Goal: Information Seeking & Learning: Learn about a topic

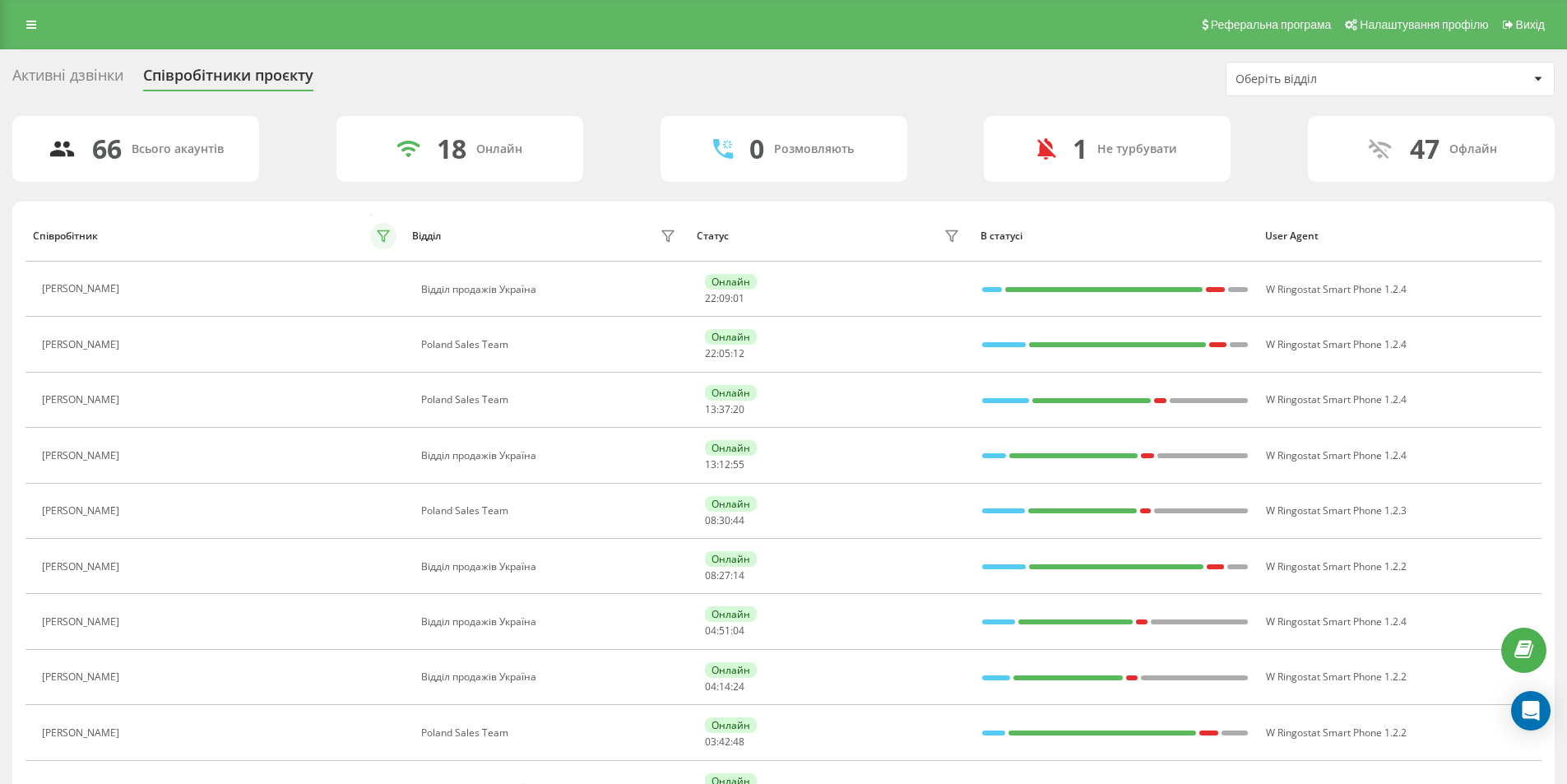
click at [382, 230] on icon at bounding box center [383, 236] width 13 height 13
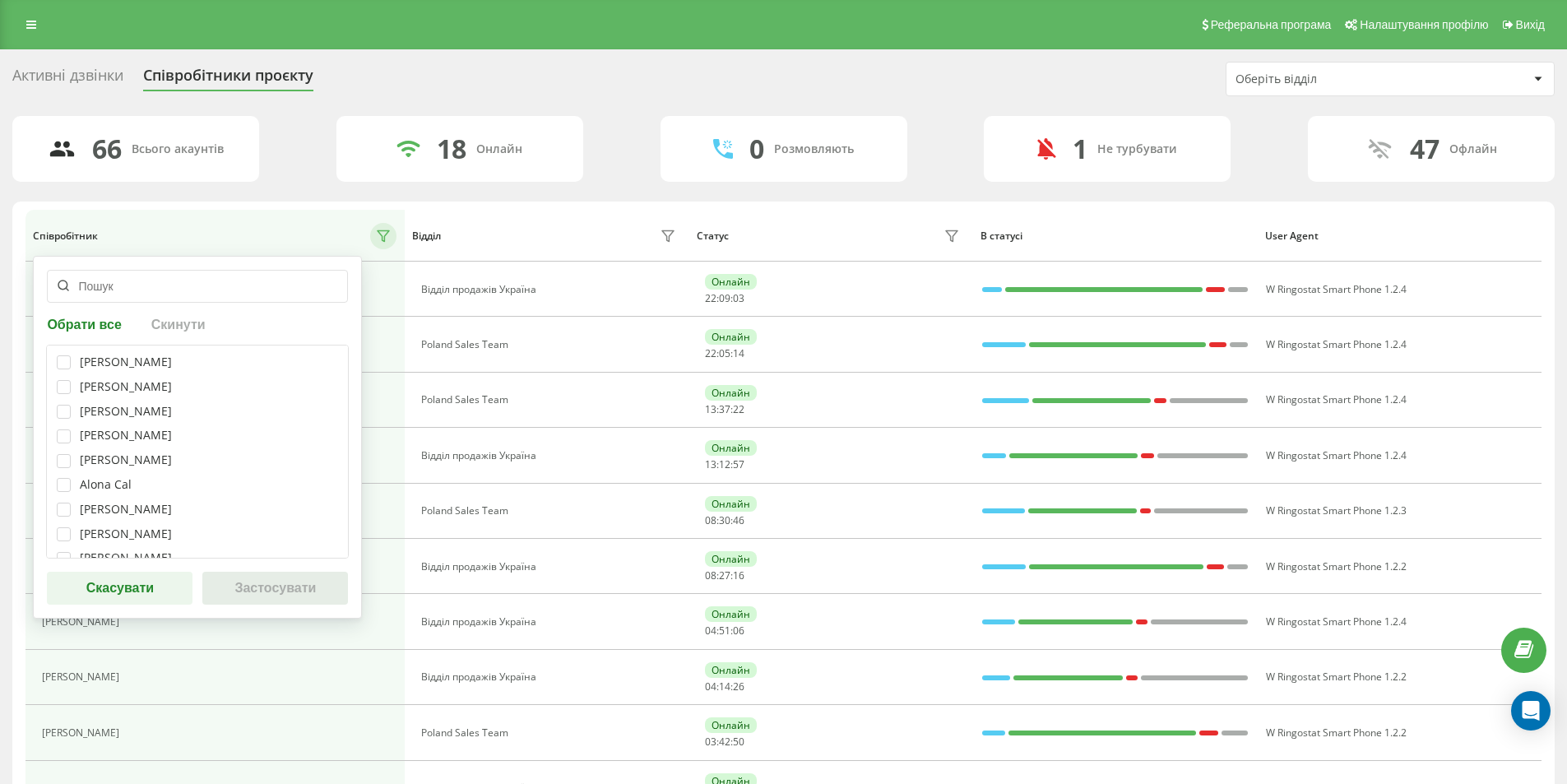
click at [109, 273] on input "text" at bounding box center [197, 286] width 301 height 33
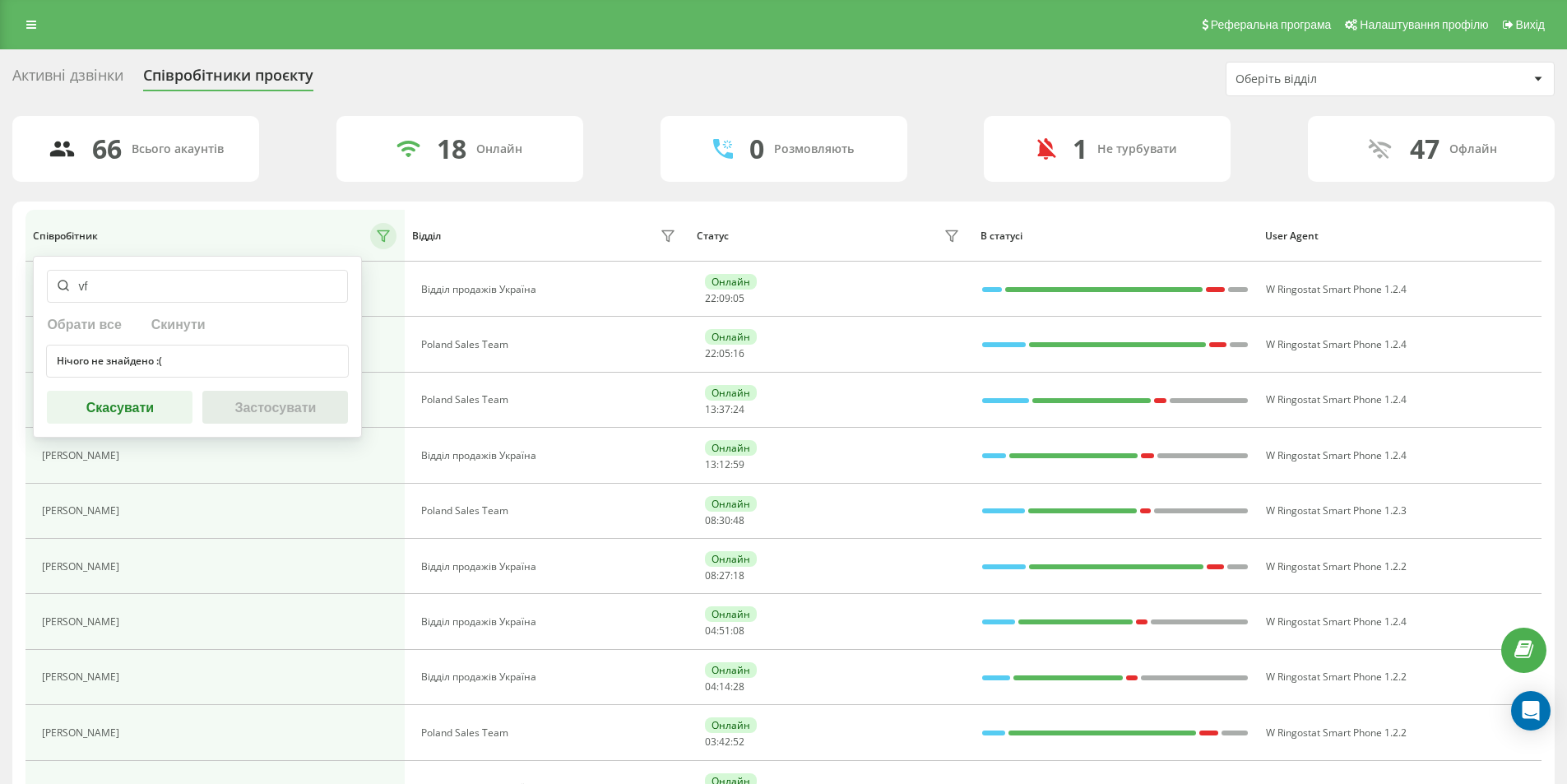
type input "v"
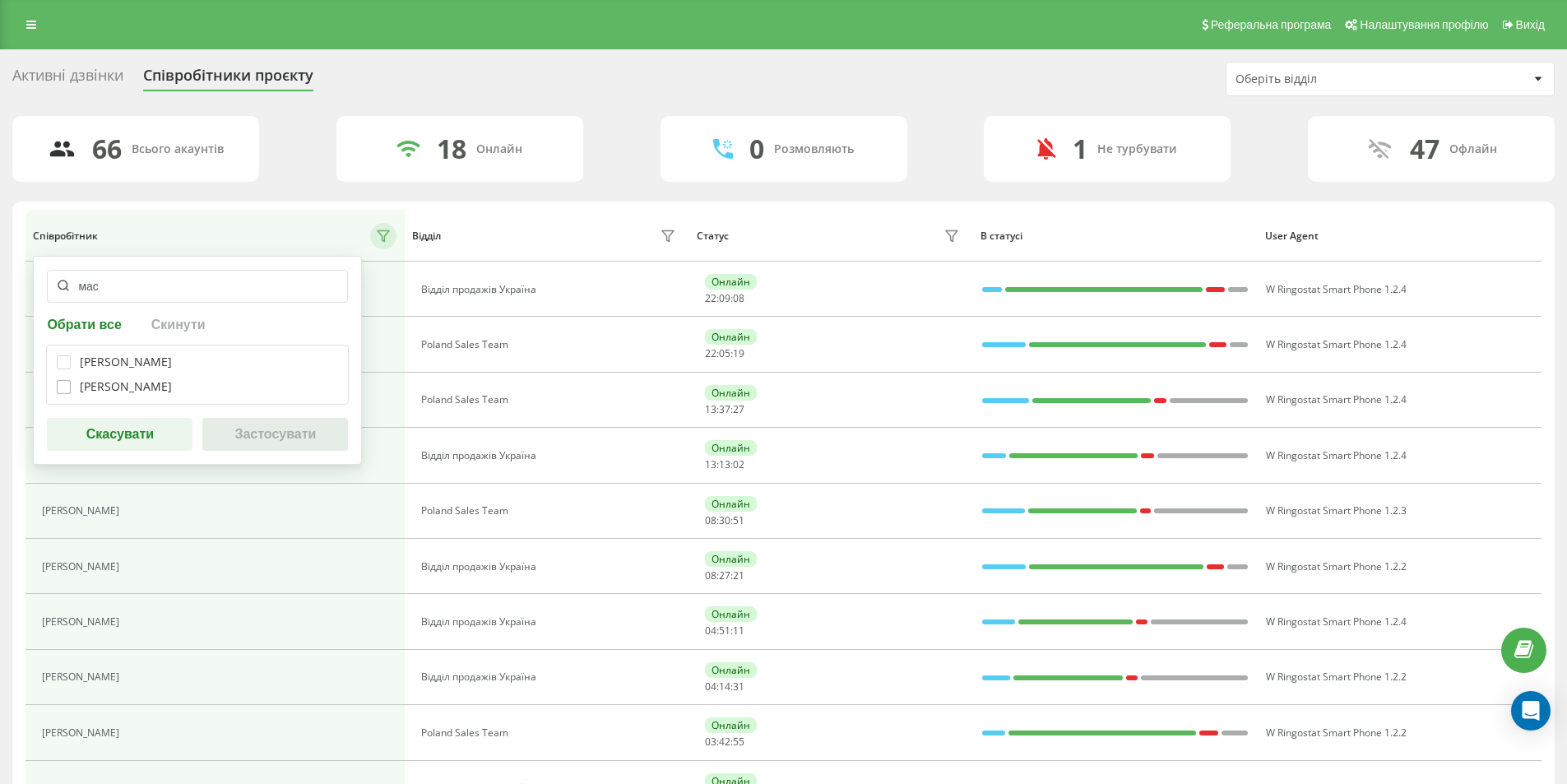
type input "мас"
click at [68, 380] on label at bounding box center [63, 380] width 14 height 0
checkbox input "true"
click at [56, 357] on div "Артем Масльонкін Богдан Масенков" at bounding box center [197, 374] width 303 height 60
click at [61, 355] on label at bounding box center [63, 355] width 14 height 0
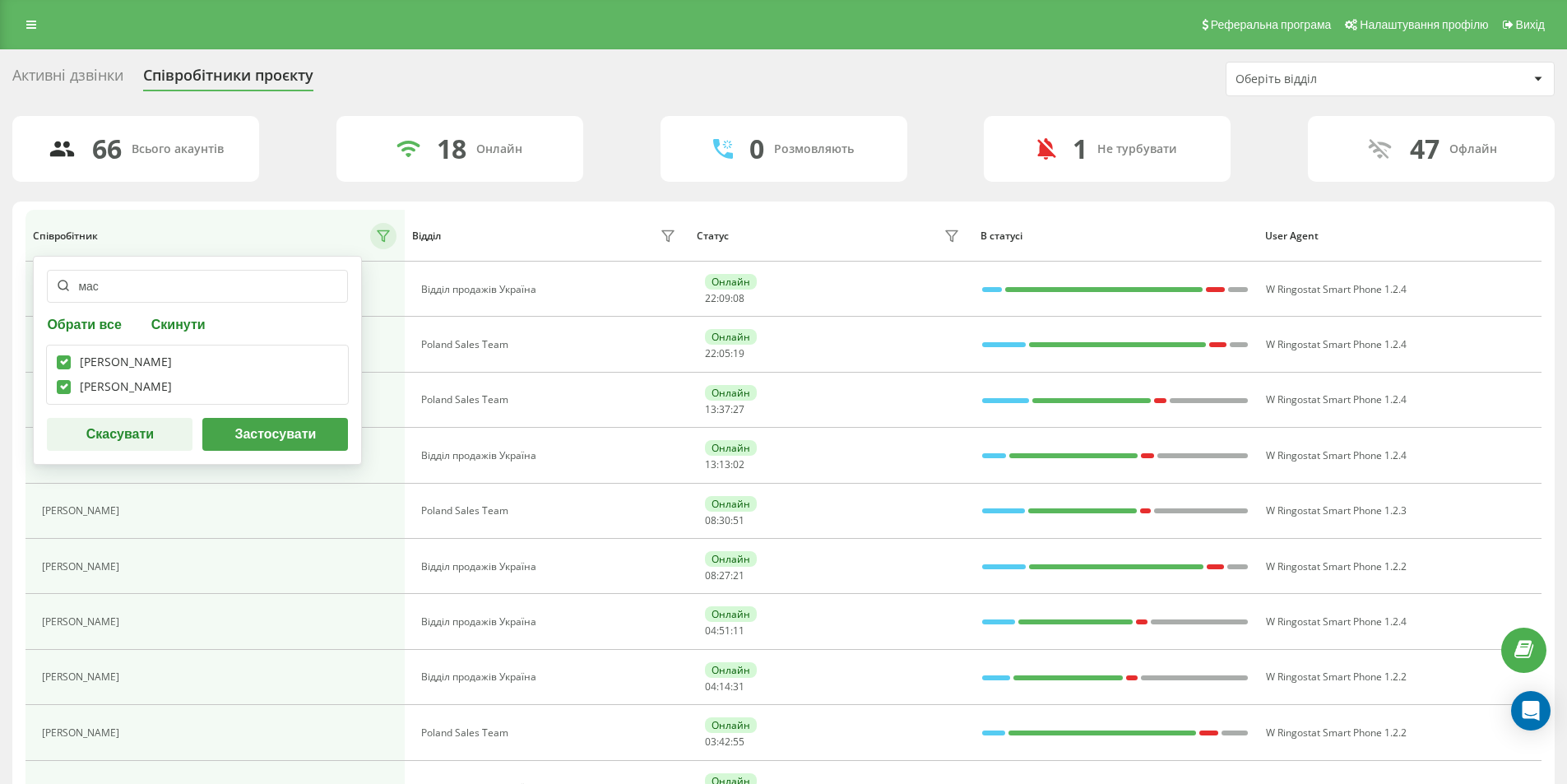
checkbox input "true"
click at [251, 445] on button "Застосувати" at bounding box center [275, 434] width 145 height 33
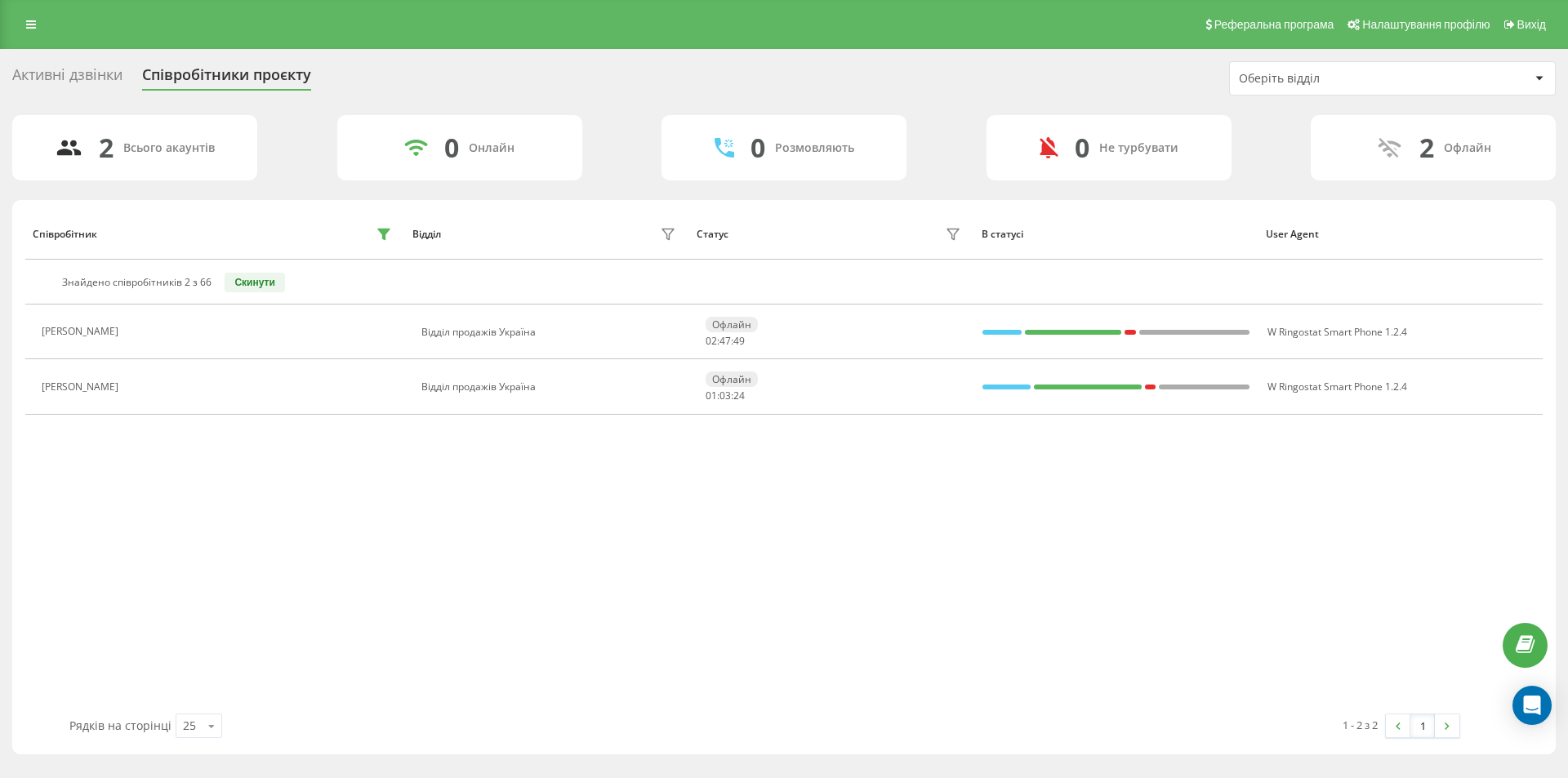
click at [659, 524] on div "Співробітник Відділ Статус В статусі User Agent Знайдено співробітників 2 з 66 …" at bounding box center [784, 461] width 1517 height 505
click at [954, 578] on div "Співробітник Відділ Статус В статусі User Agent Знайдено співробітників 2 з 66 …" at bounding box center [784, 461] width 1517 height 505
click at [104, 77] on div "Активні дзвінки" at bounding box center [67, 79] width 110 height 26
click at [38, 18] on link at bounding box center [31, 24] width 29 height 23
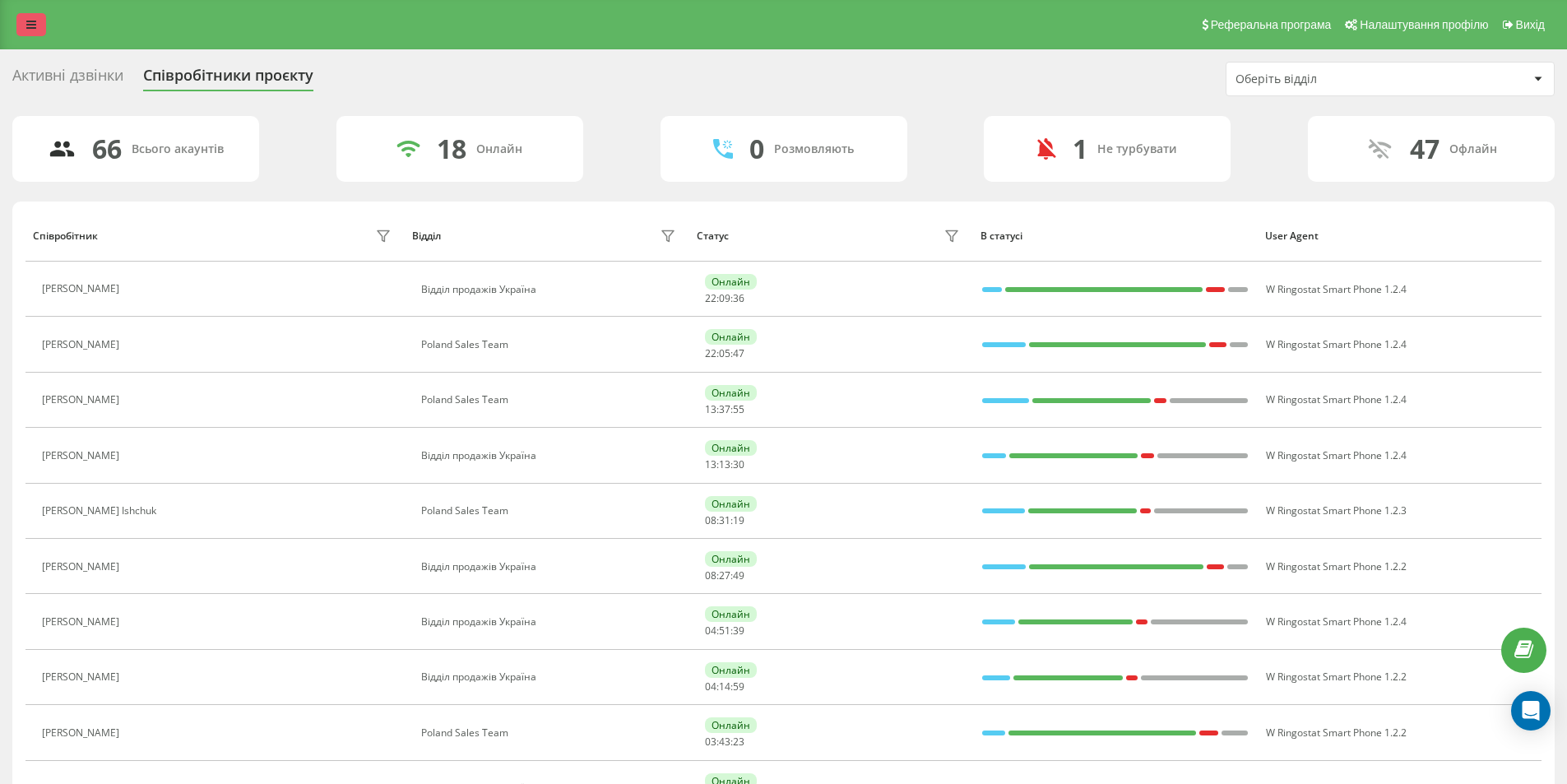
click at [28, 27] on icon at bounding box center [31, 24] width 10 height 11
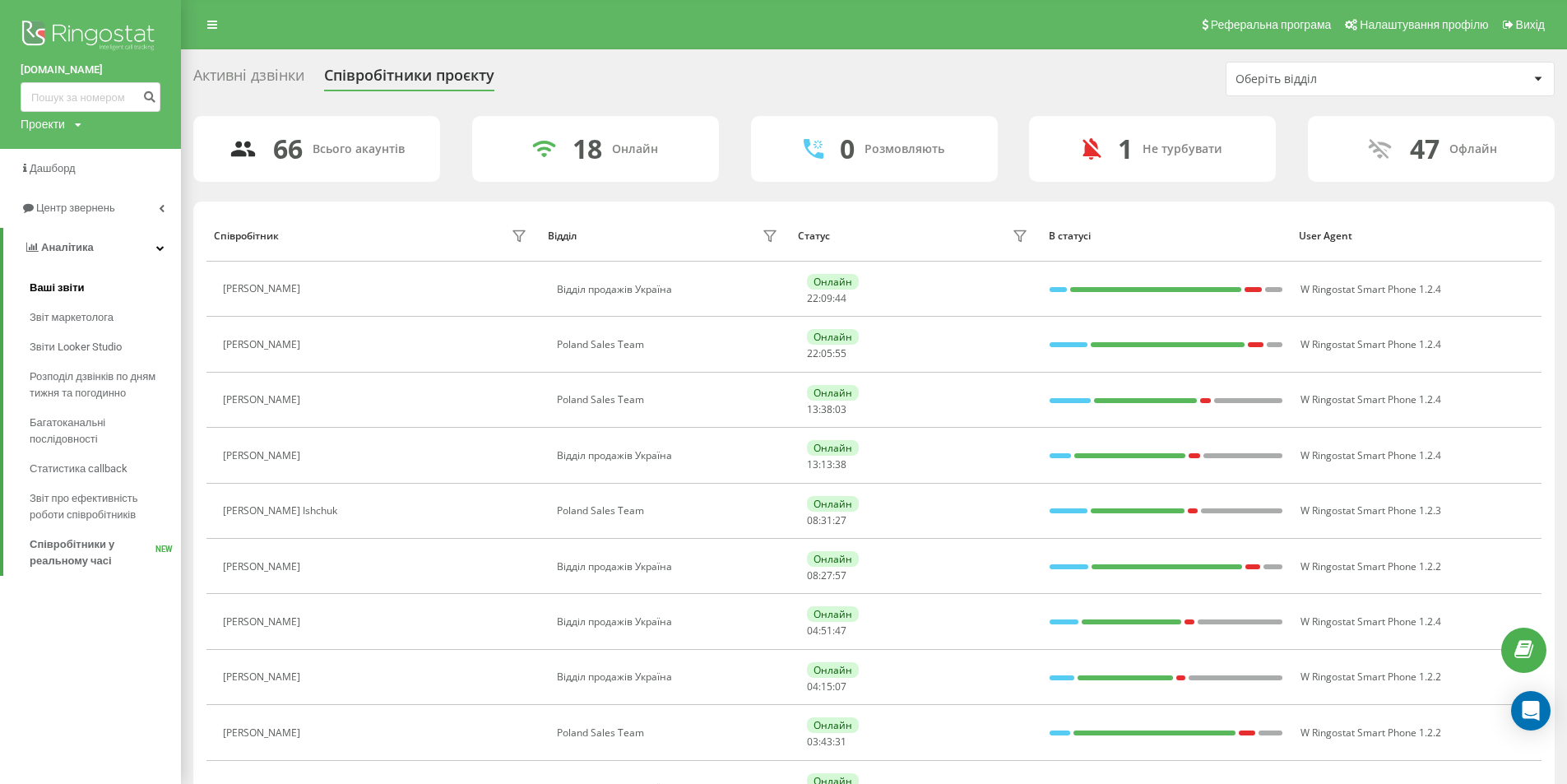
click at [81, 284] on span "Ваші звіти" at bounding box center [57, 288] width 56 height 17
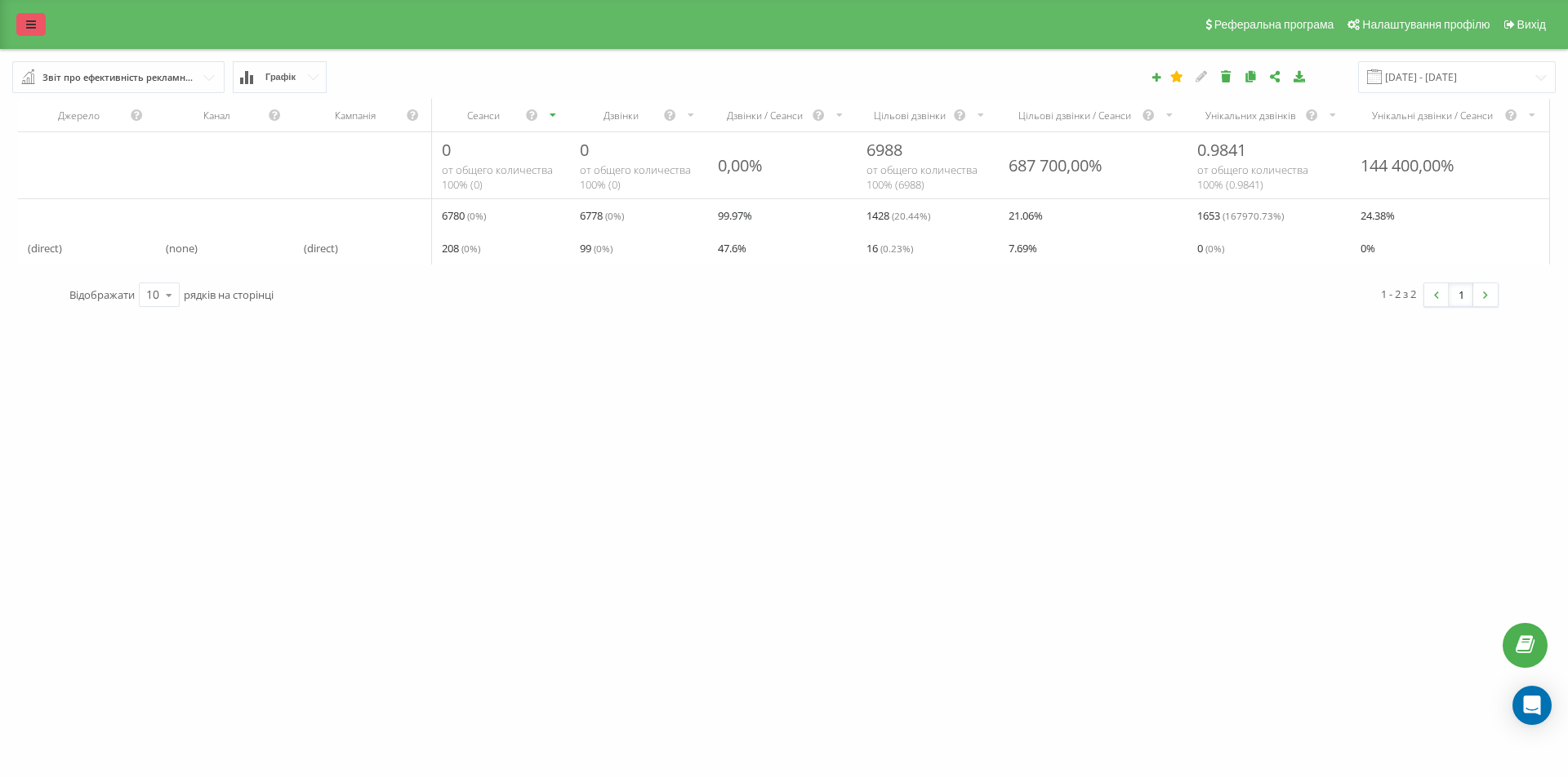
click at [23, 23] on link at bounding box center [31, 24] width 29 height 23
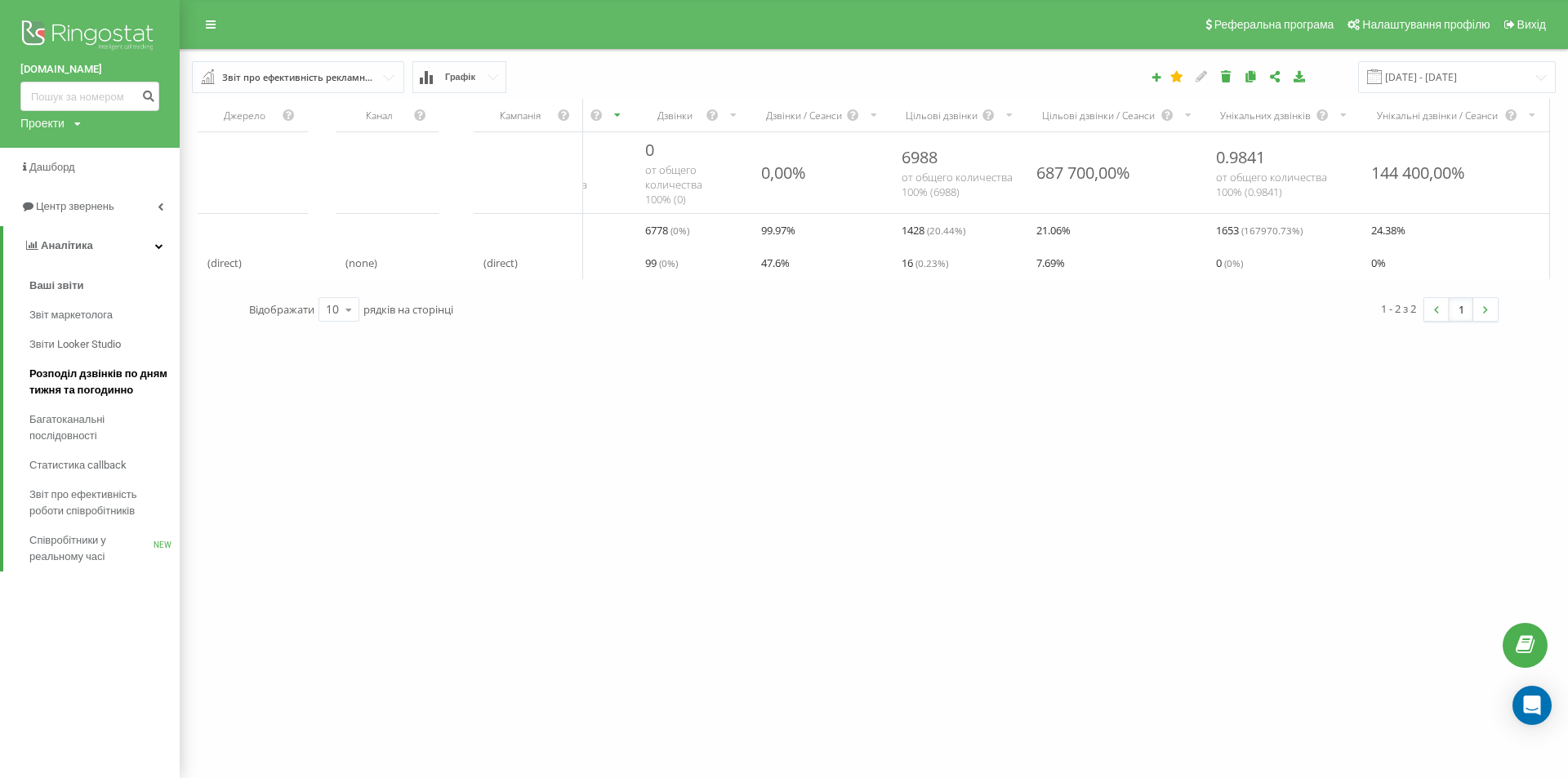
click at [119, 393] on span "Розподіл дзвінків по дням тижня та погодинно" at bounding box center [100, 382] width 142 height 33
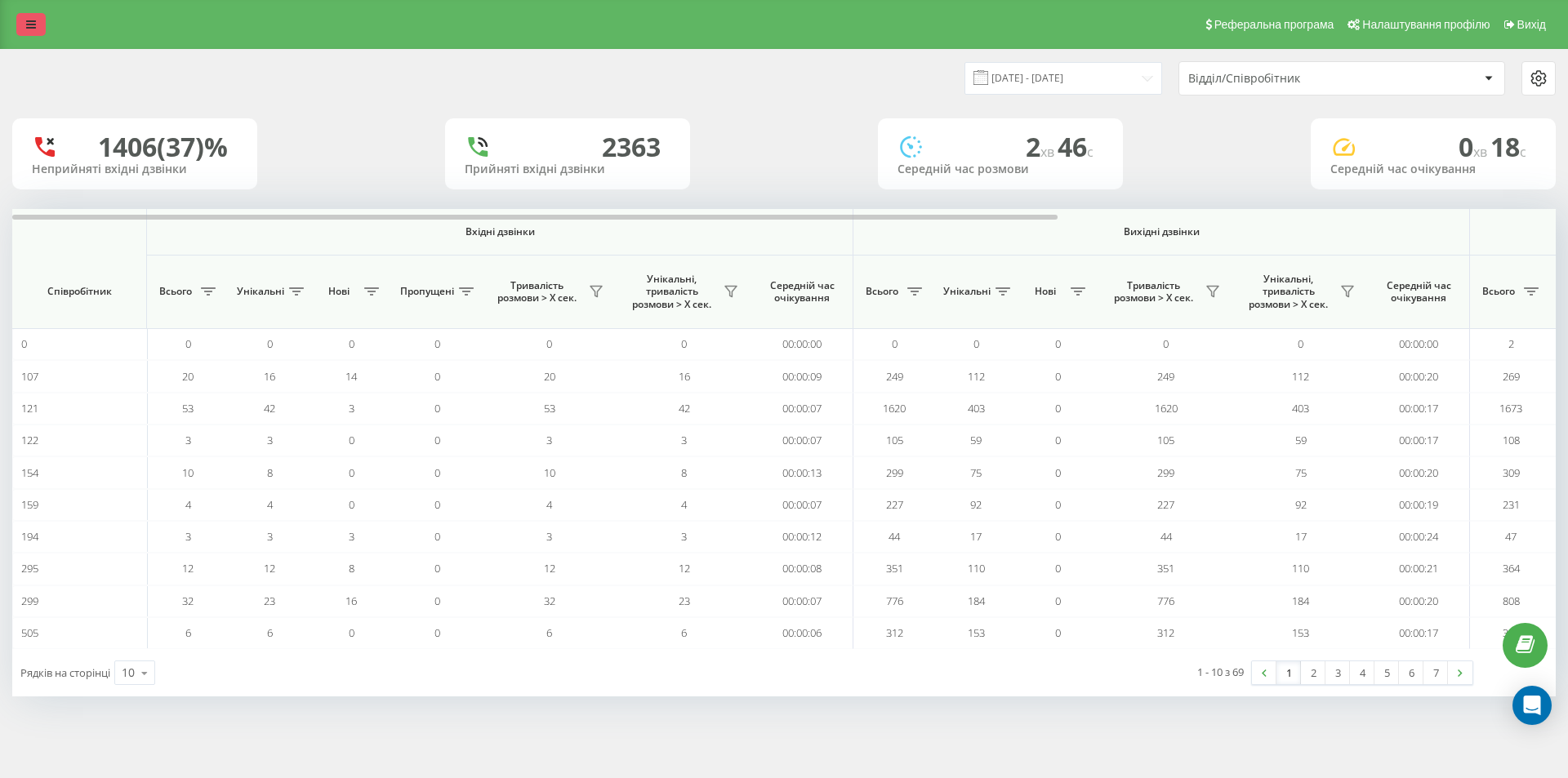
click at [39, 26] on link at bounding box center [31, 24] width 29 height 23
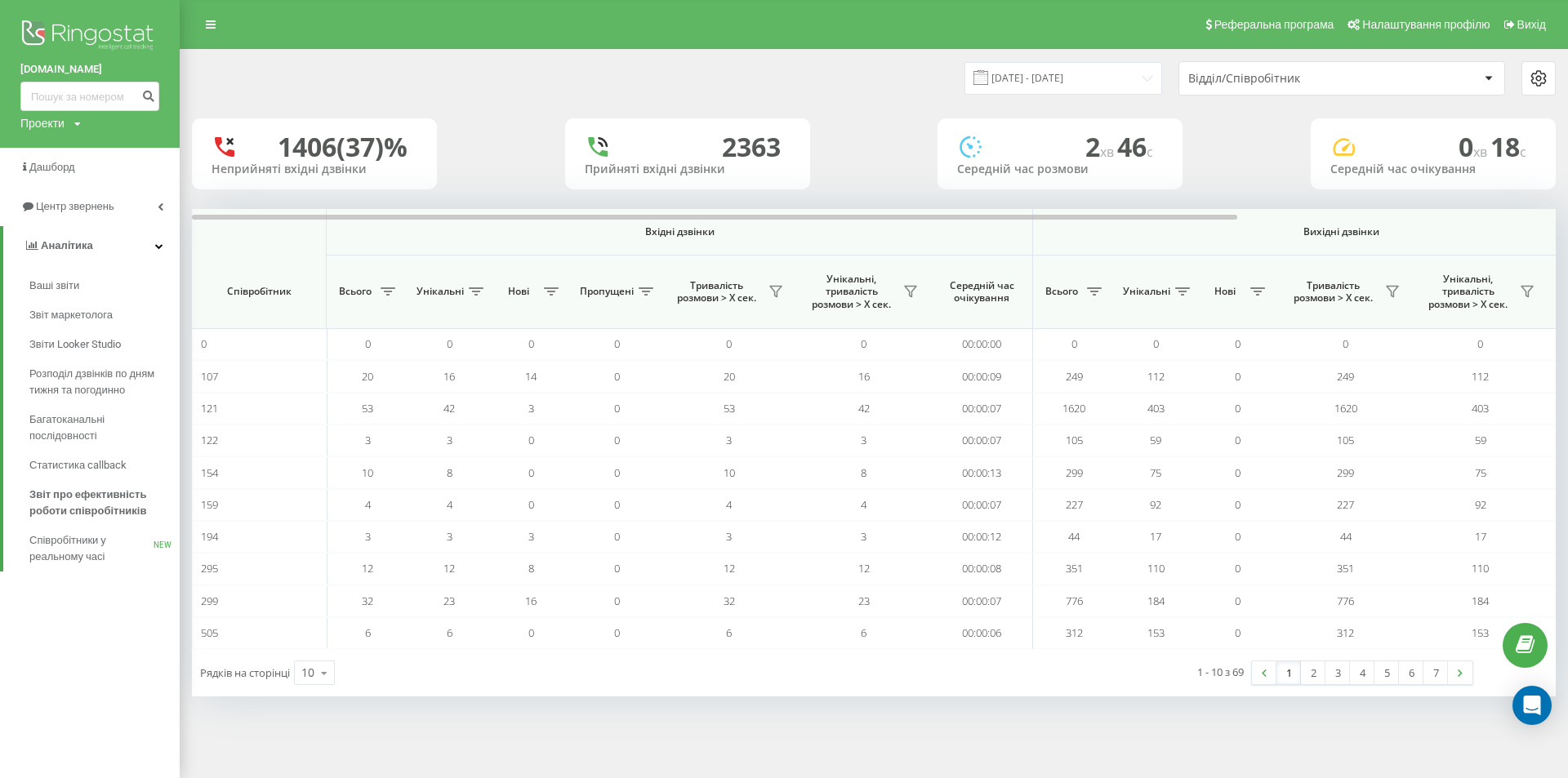
click at [62, 18] on img at bounding box center [89, 37] width 139 height 40
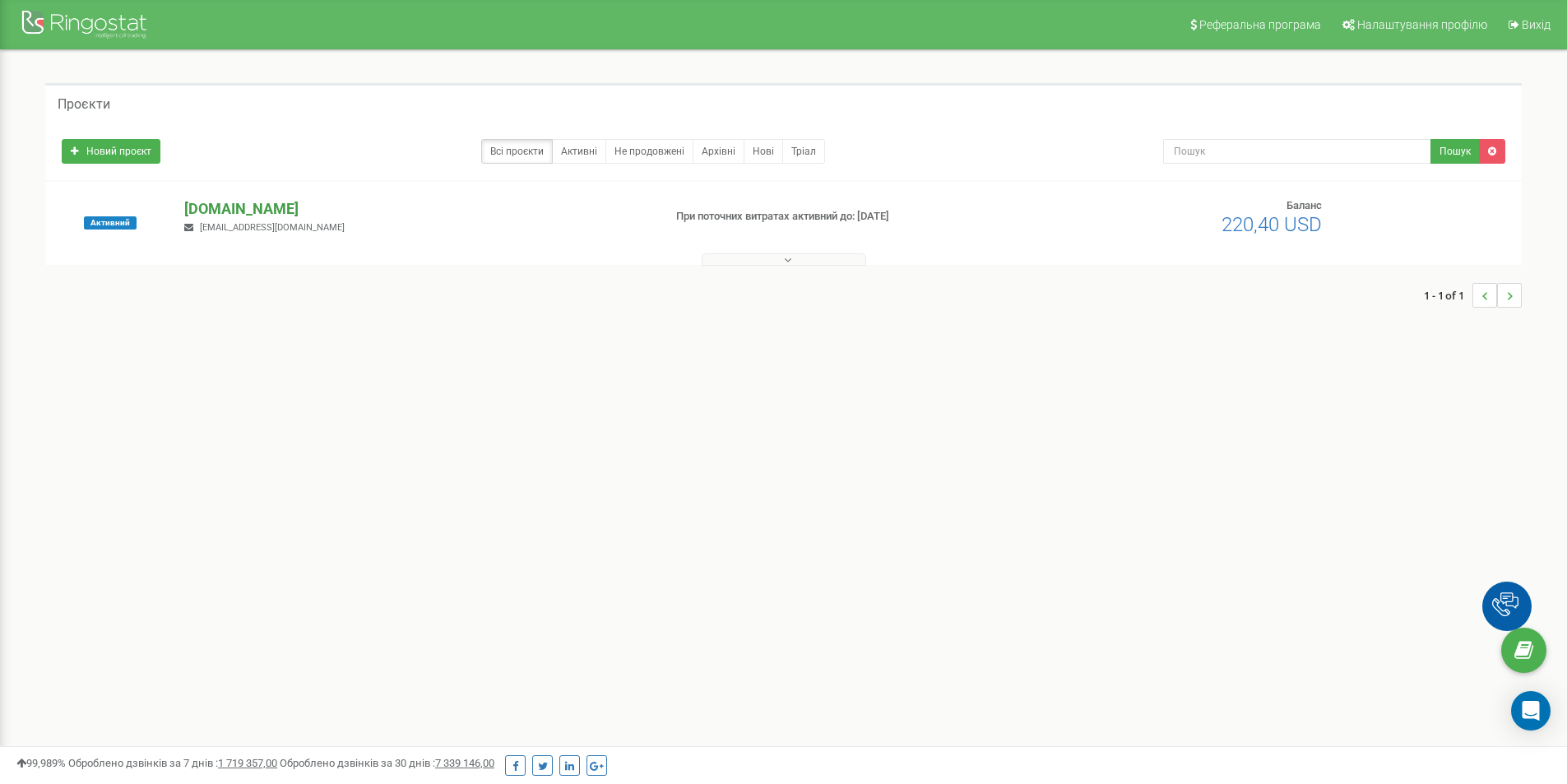
click at [233, 205] on p "[DOMAIN_NAME]" at bounding box center [417, 208] width 465 height 21
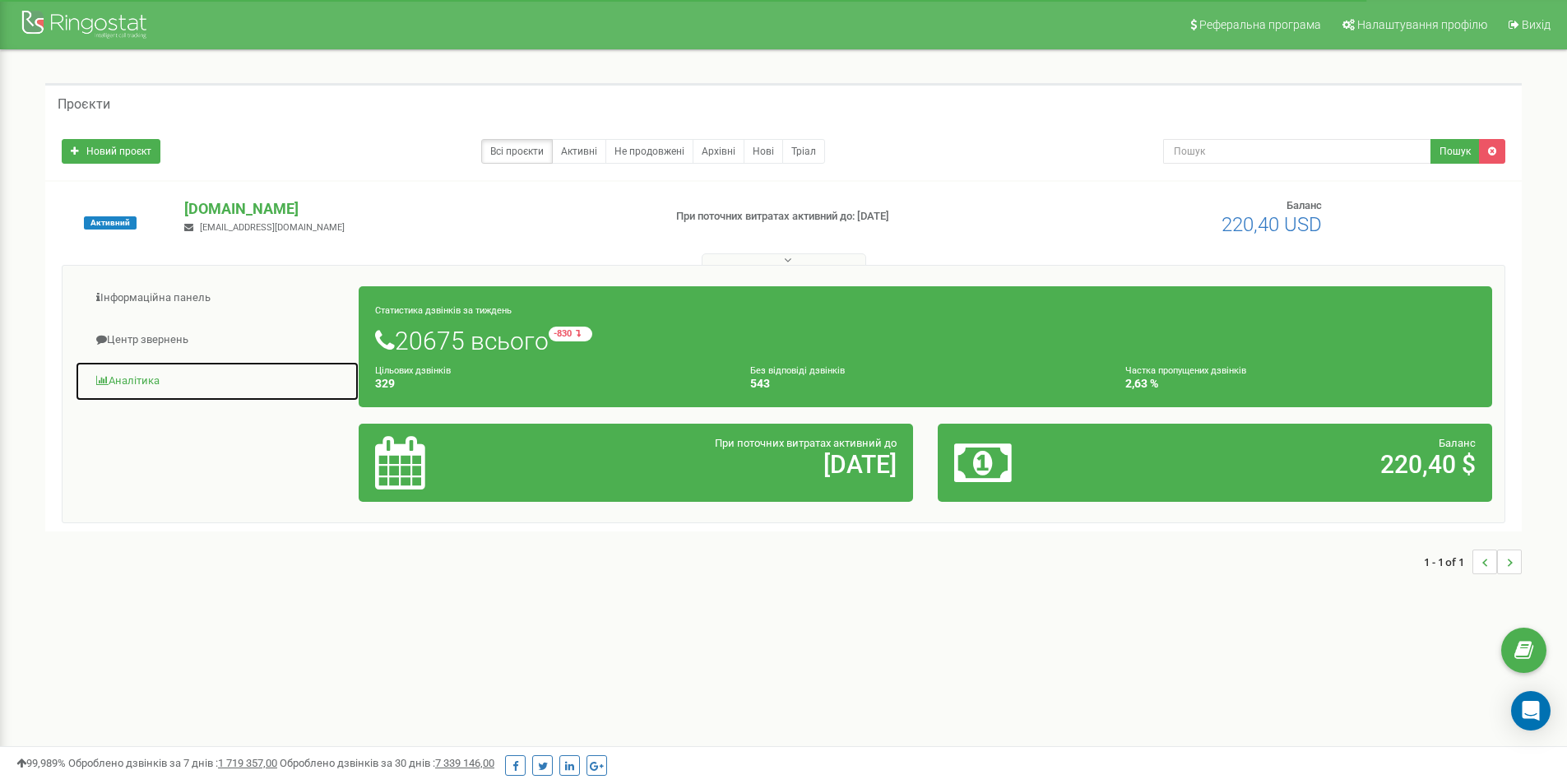
click at [132, 384] on link "Аналiтика" at bounding box center [217, 381] width 284 height 41
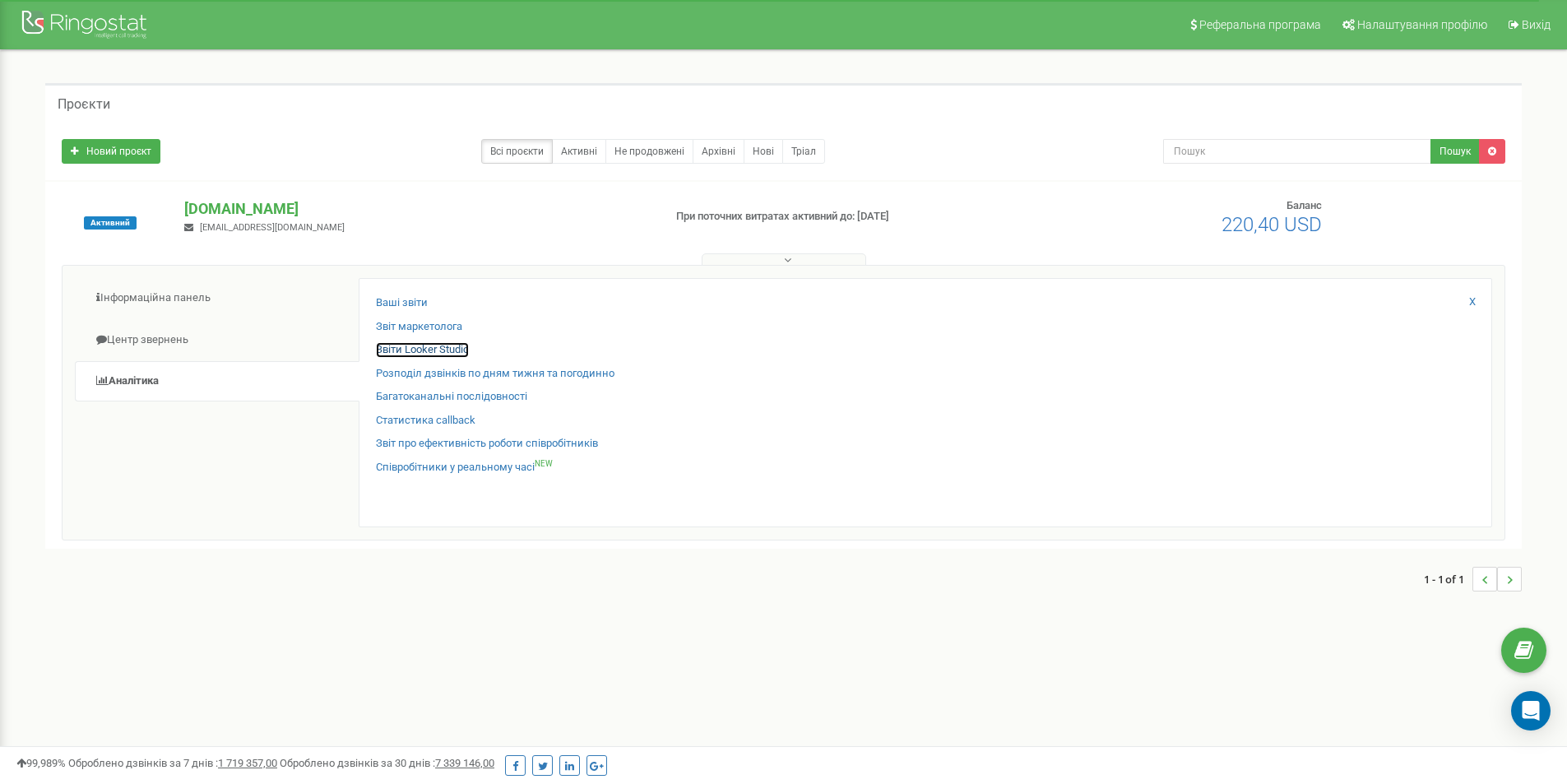
click at [432, 353] on link "Звіти Looker Studio" at bounding box center [422, 350] width 93 height 16
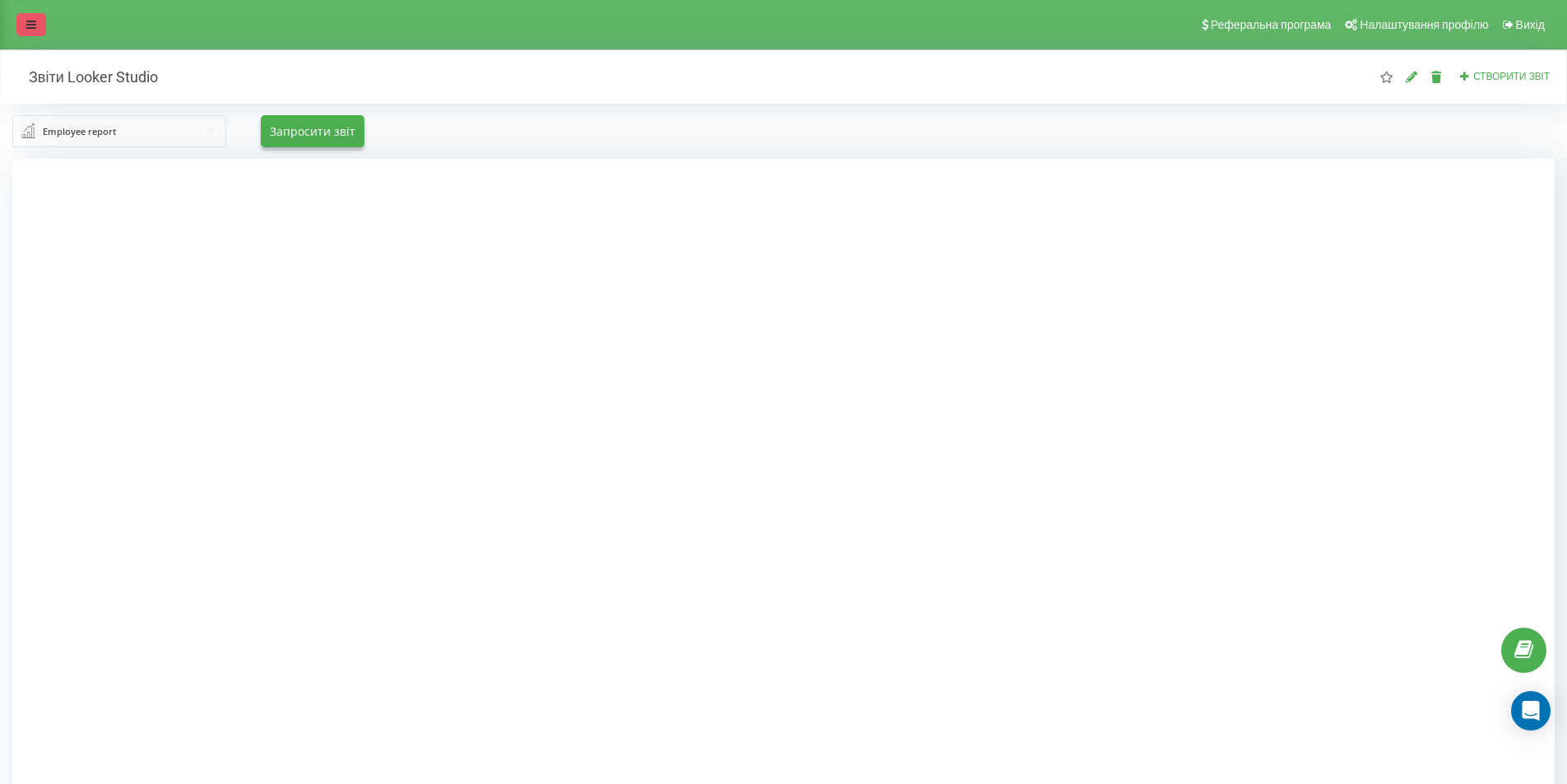
click at [28, 22] on icon at bounding box center [31, 24] width 10 height 11
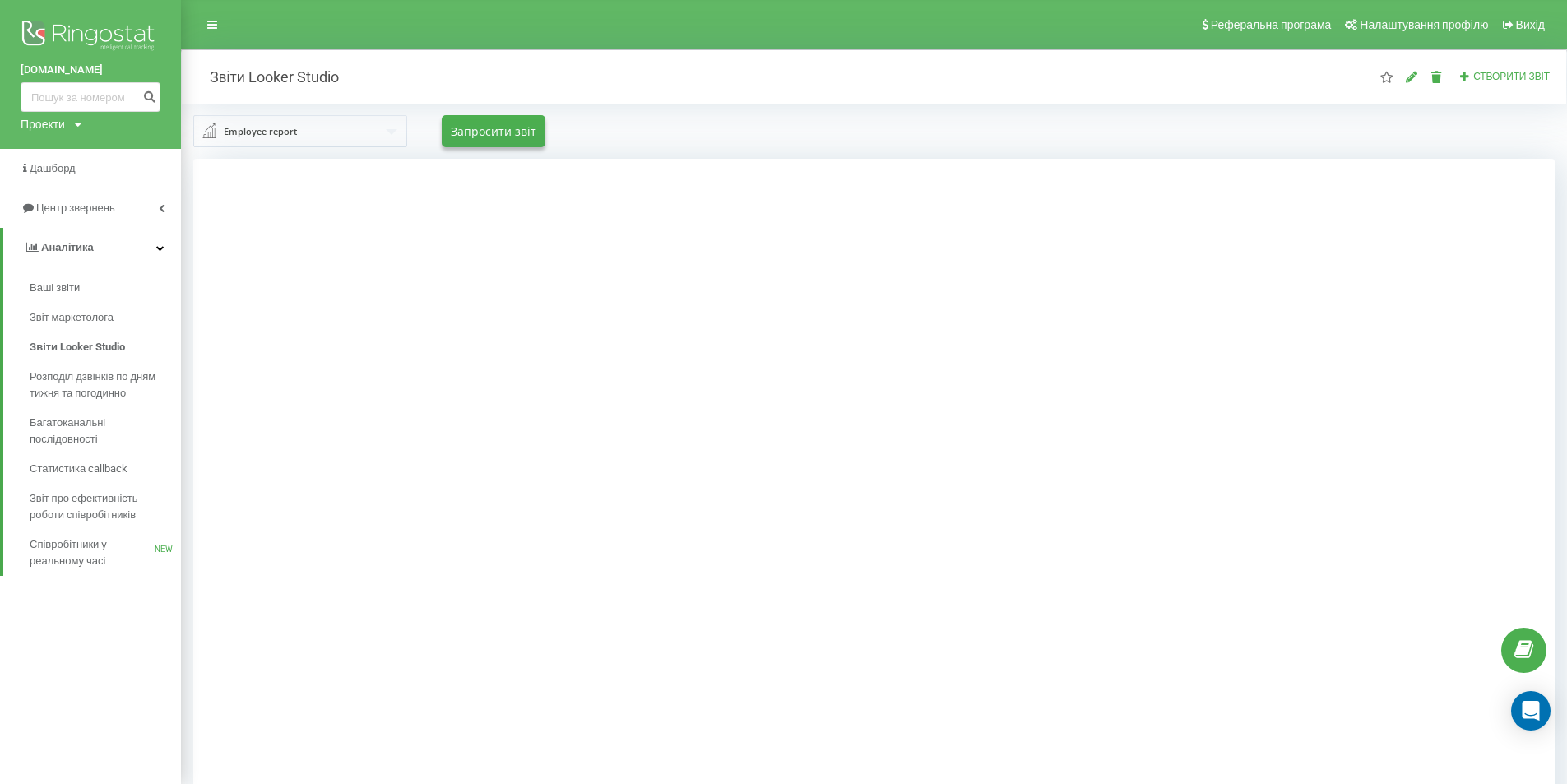
click at [373, 472] on div at bounding box center [874, 550] width 1361 height 784
click at [336, 473] on div at bounding box center [874, 550] width 1361 height 784
click at [420, 542] on div at bounding box center [874, 550] width 1361 height 784
click at [339, 384] on div at bounding box center [874, 550] width 1361 height 784
click at [286, 425] on div at bounding box center [874, 550] width 1361 height 784
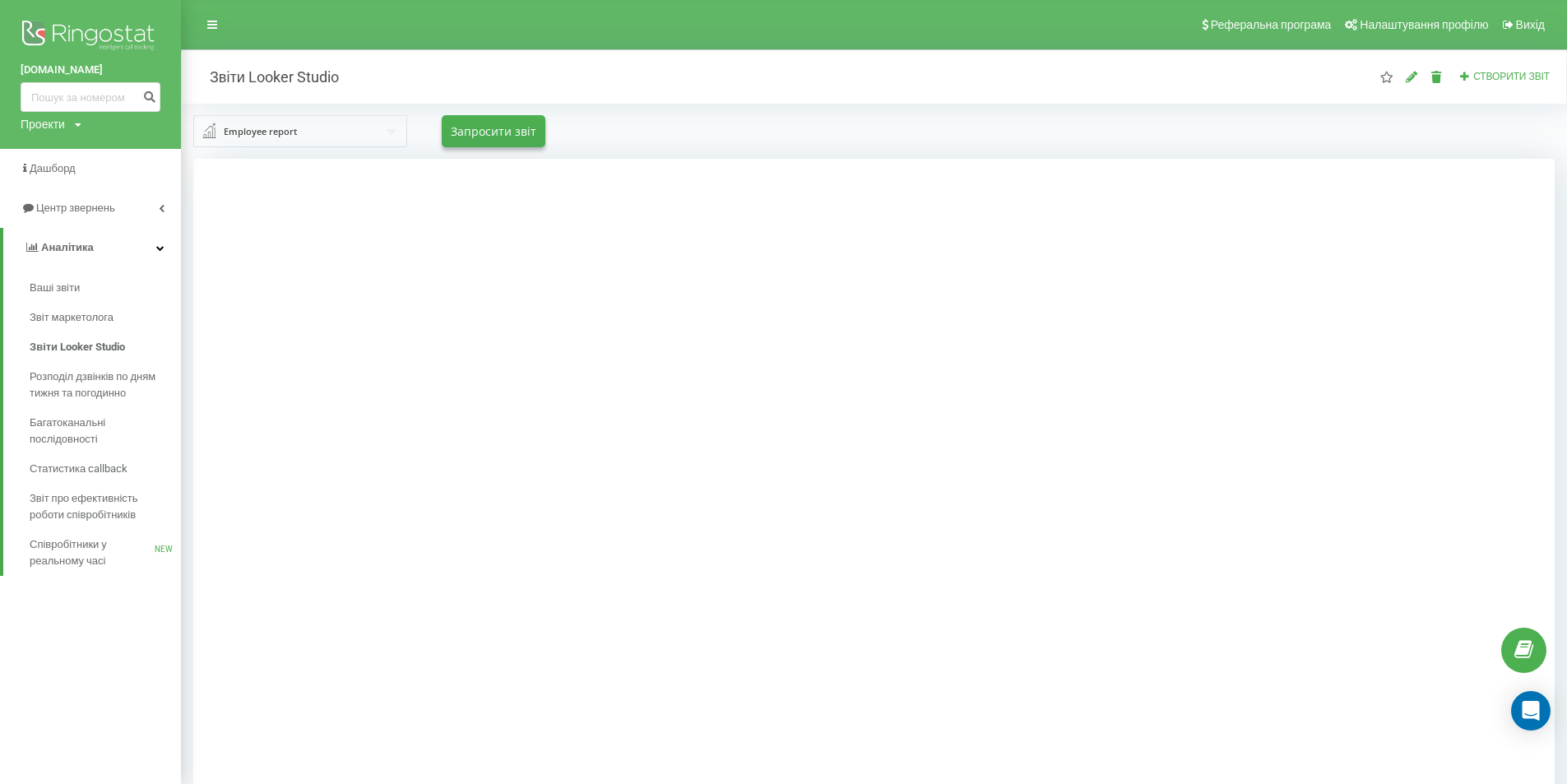
click at [343, 365] on div at bounding box center [874, 550] width 1361 height 784
click at [1413, 440] on div at bounding box center [874, 550] width 1361 height 784
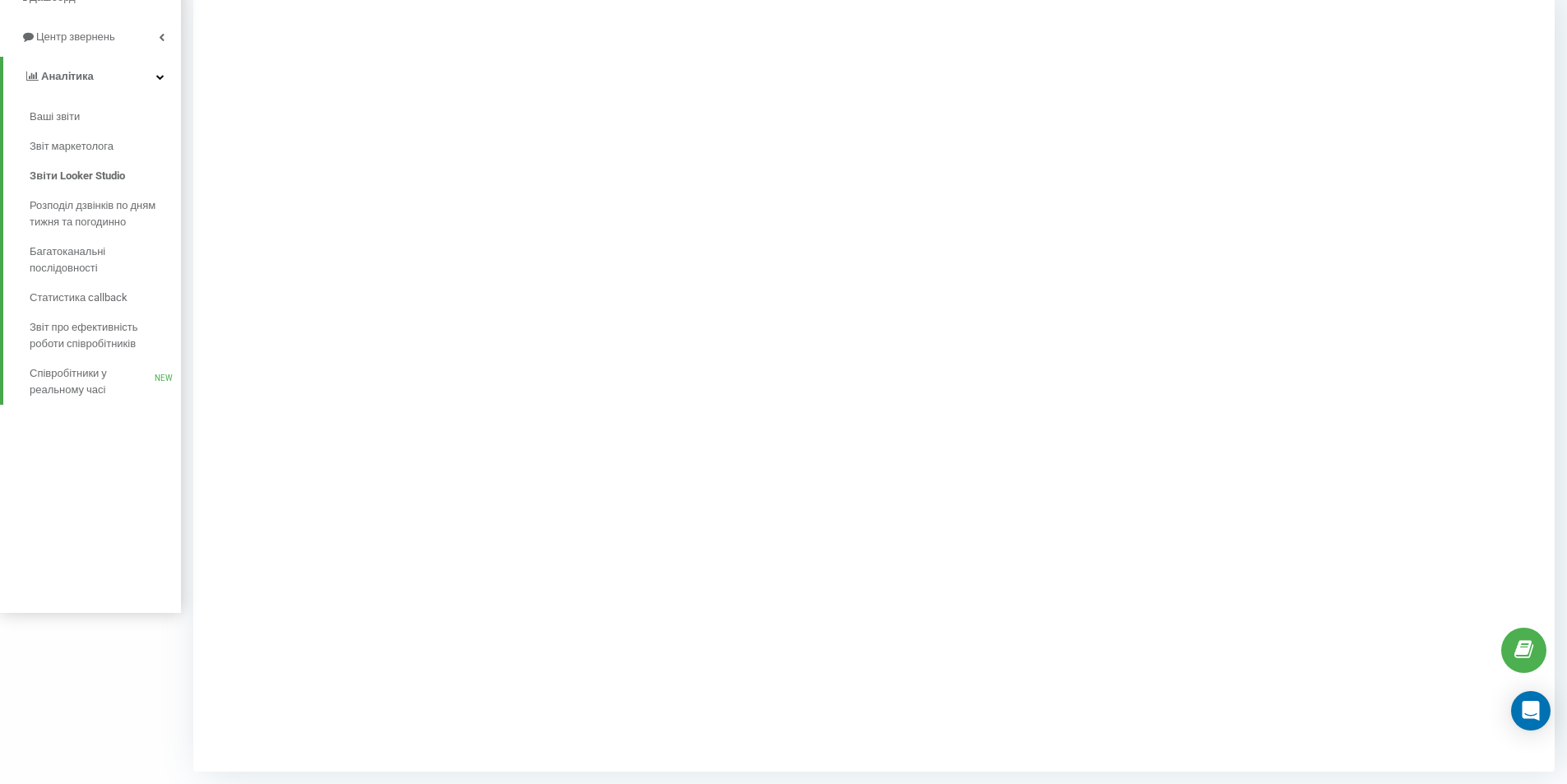
click at [376, 585] on div at bounding box center [874, 380] width 1361 height 784
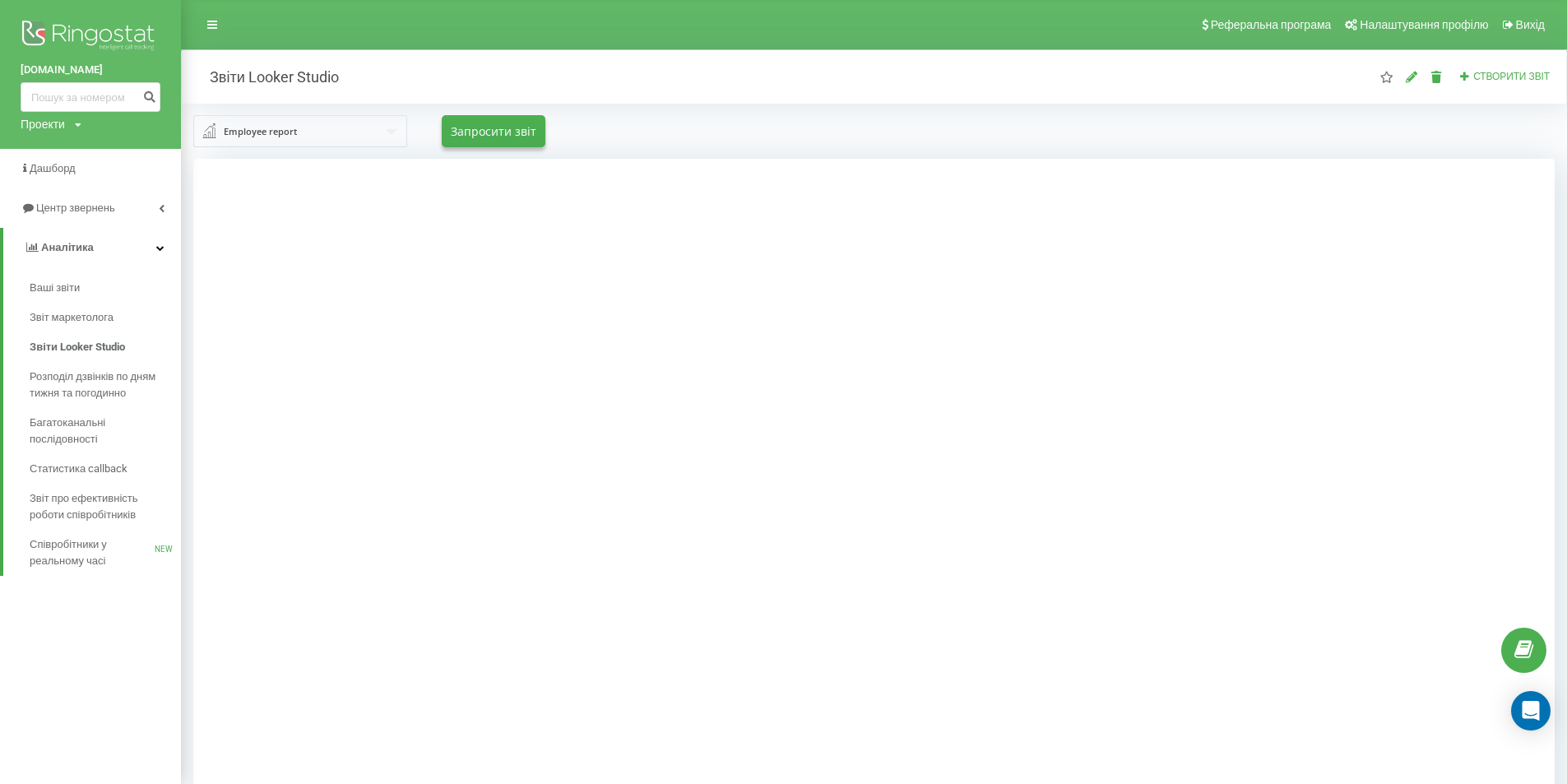
click at [1315, 453] on div at bounding box center [874, 550] width 1361 height 784
click at [1381, 423] on div at bounding box center [874, 550] width 1361 height 784
click at [385, 428] on div at bounding box center [874, 550] width 1361 height 784
click at [44, 173] on span "Дашборд" at bounding box center [54, 168] width 48 height 12
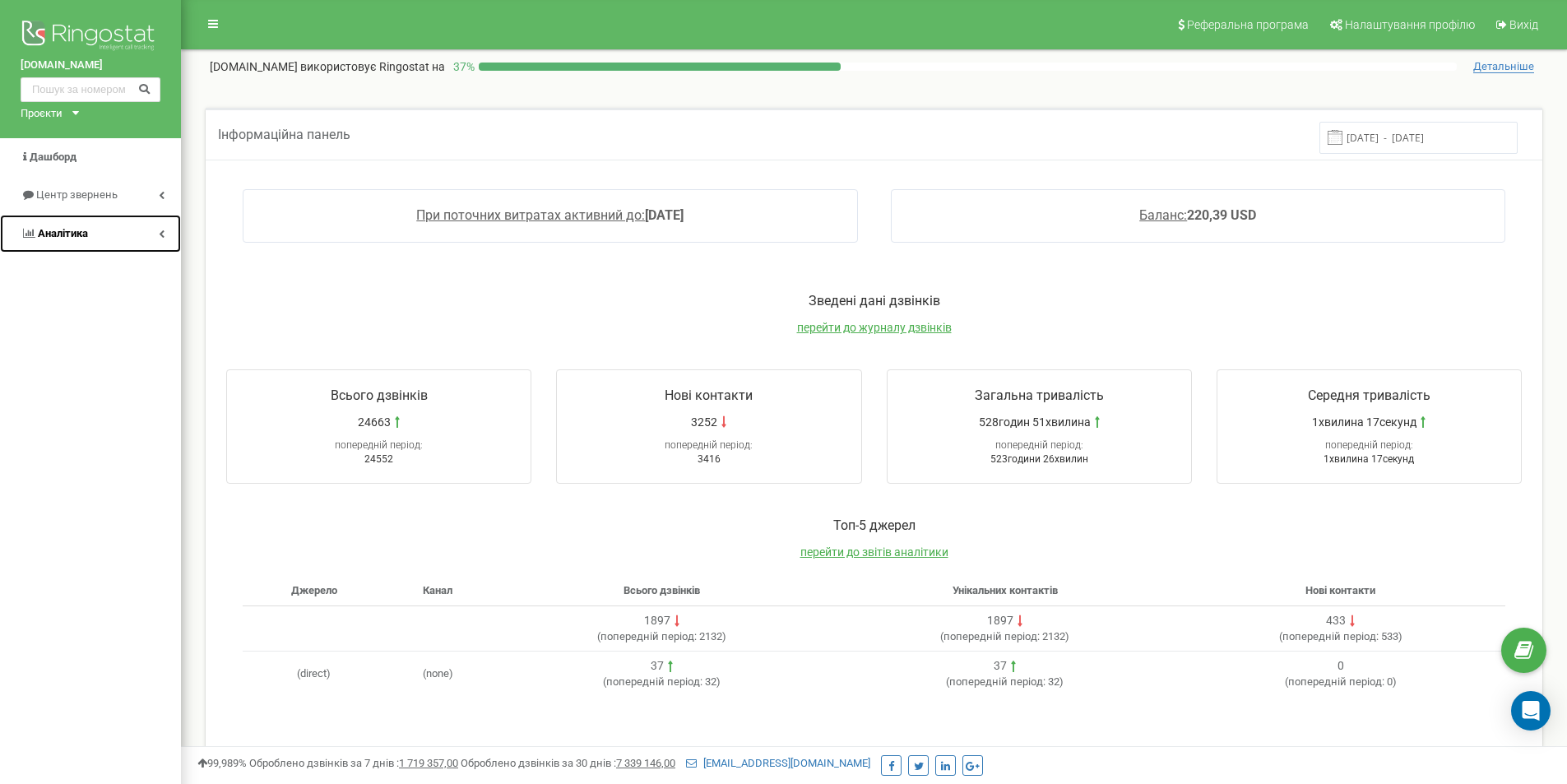
click at [74, 240] on span "Аналiтика" at bounding box center [54, 233] width 68 height 16
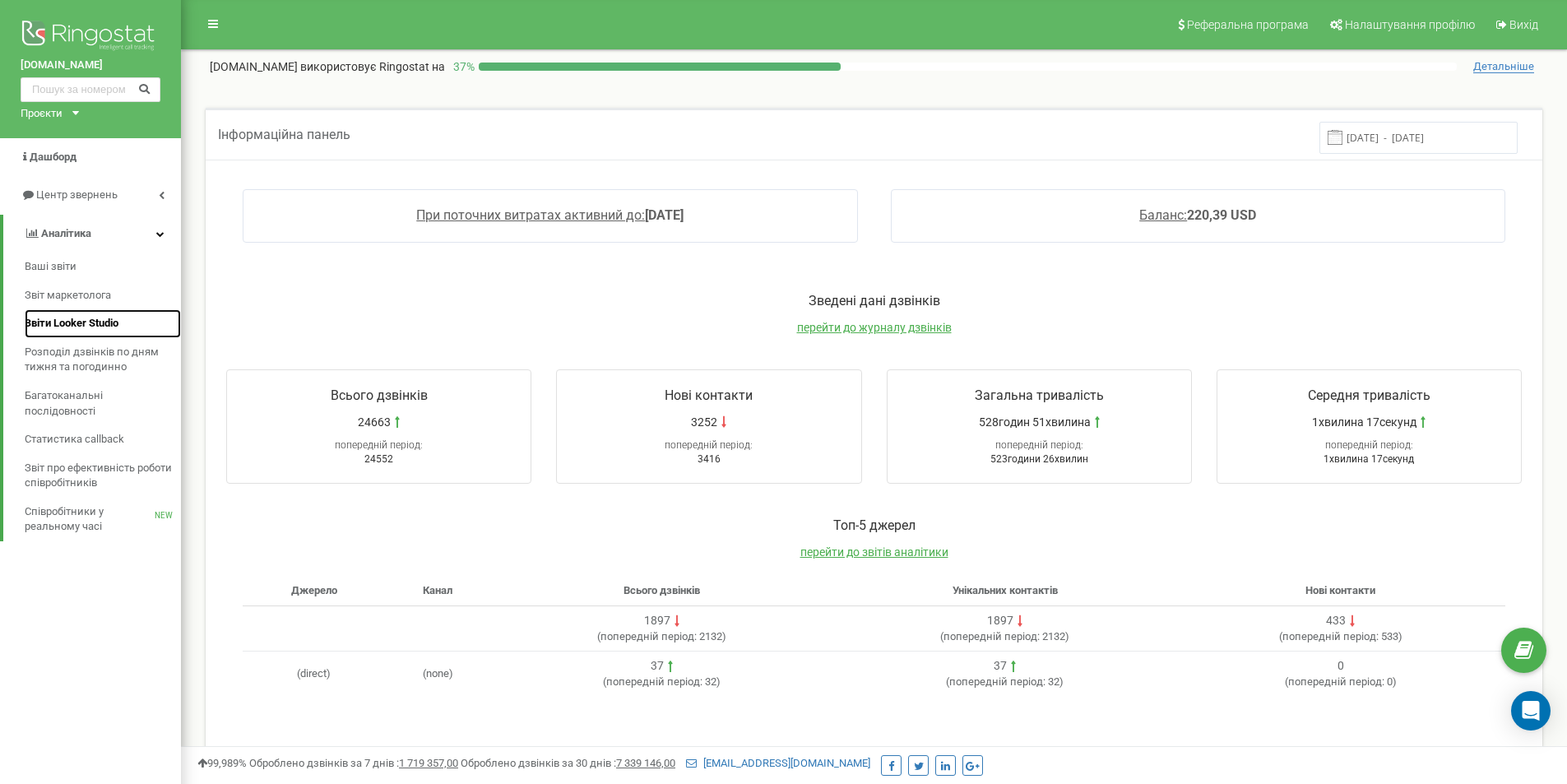
click at [60, 335] on link "Звіти Looker Studio" at bounding box center [103, 323] width 157 height 29
click at [70, 325] on span "Звіти Looker Studio" at bounding box center [71, 323] width 94 height 16
